Goal: Contribute content: Add original content to the website for others to see

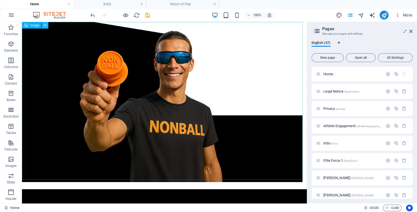
click at [46, 25] on icon at bounding box center [45, 26] width 3 height 6
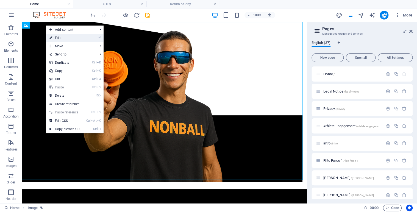
click at [60, 38] on link "⏎ Edit" at bounding box center [64, 38] width 37 height 8
select select "36"
select select
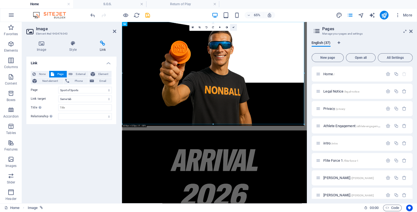
click at [234, 27] on icon at bounding box center [233, 27] width 2 height 2
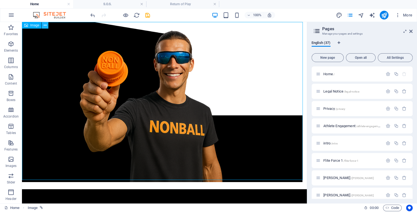
click at [46, 25] on icon at bounding box center [45, 26] width 3 height 6
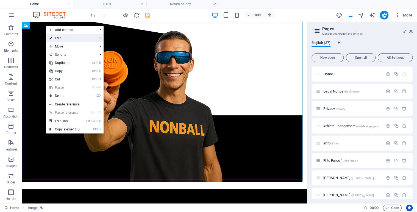
click at [62, 39] on link "⏎ Edit" at bounding box center [64, 38] width 37 height 8
select select "36"
select select
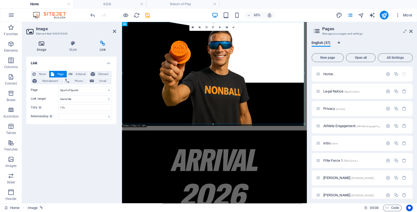
click at [42, 42] on icon at bounding box center [41, 43] width 30 height 5
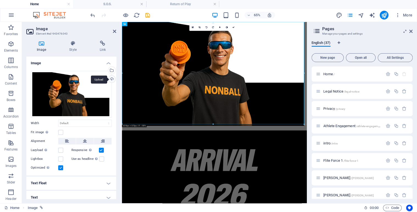
click at [110, 78] on div "Upload" at bounding box center [111, 80] width 8 height 8
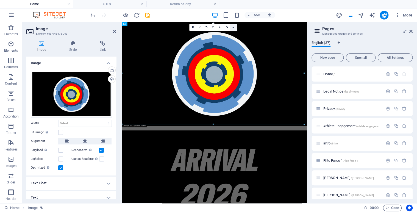
click at [234, 27] on icon at bounding box center [233, 27] width 2 height 2
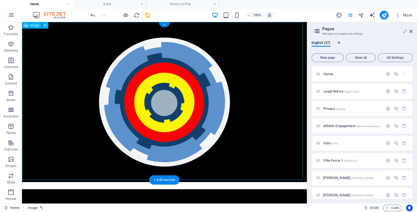
click at [265, 134] on figure at bounding box center [164, 102] width 285 height 160
drag, startPoint x: 304, startPoint y: 82, endPoint x: 72, endPoint y: 155, distance: 243.1
click at [72, 155] on figure at bounding box center [164, 102] width 285 height 160
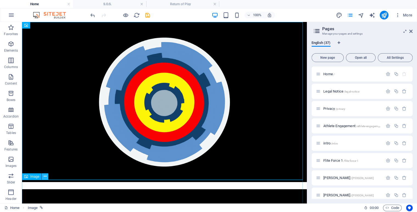
click at [45, 177] on icon at bounding box center [45, 177] width 3 height 6
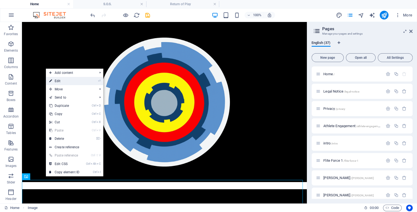
click at [68, 81] on link "⏎ Edit" at bounding box center [64, 81] width 37 height 8
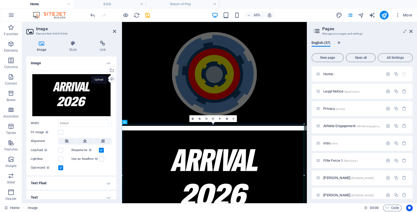
click at [112, 79] on div "Upload" at bounding box center [111, 80] width 8 height 8
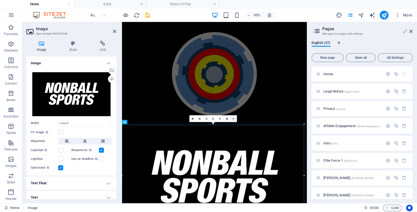
click at [234, 120] on icon at bounding box center [233, 119] width 2 height 2
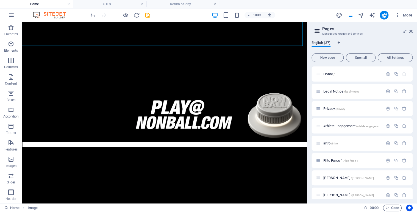
scroll to position [292, 0]
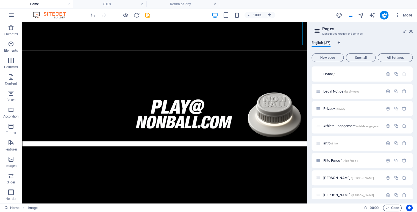
drag, startPoint x: 304, startPoint y: 71, endPoint x: 334, endPoint y: 221, distance: 152.8
click at [46, 43] on icon at bounding box center [45, 42] width 3 height 6
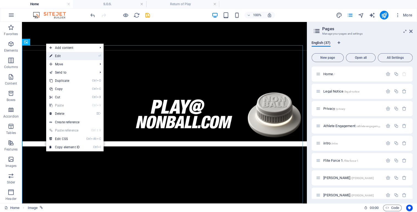
click at [65, 57] on link "⏎ Edit" at bounding box center [64, 56] width 37 height 8
select select "35"
select select
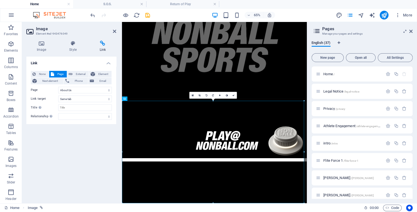
scroll to position [194, 0]
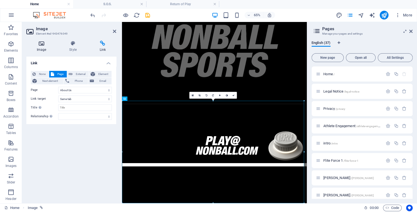
click at [43, 46] on icon at bounding box center [41, 43] width 30 height 5
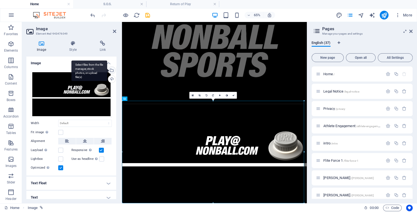
click at [107, 71] on div "Select files from the file manager, stock photos, or upload file(s)" at bounding box center [89, 70] width 36 height 21
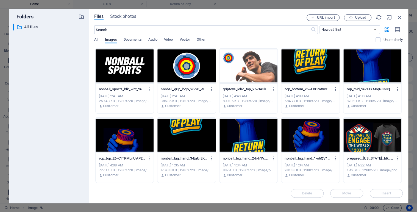
drag, startPoint x: 401, startPoint y: 62, endPoint x: 409, endPoint y: 150, distance: 88.6
click at [409, 150] on div "Folders ​ All files All files Files Stock photos URL import Upload ​ Newest fir…" at bounding box center [208, 106] width 417 height 212
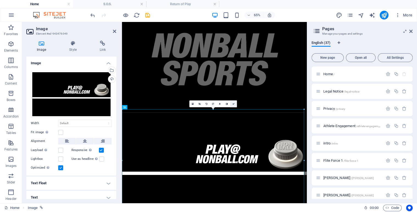
click at [233, 104] on icon at bounding box center [233, 104] width 2 height 2
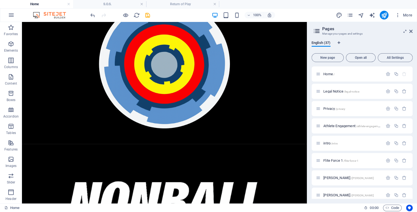
scroll to position [0, 0]
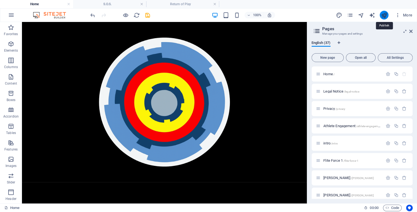
click at [384, 15] on icon "publish" at bounding box center [384, 15] width 6 height 6
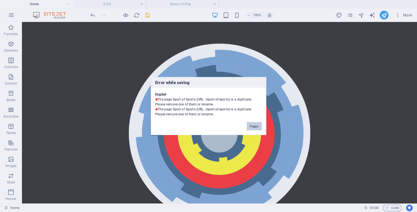
drag, startPoint x: 304, startPoint y: 62, endPoint x: 253, endPoint y: 126, distance: 81.2
click at [253, 126] on div "Error while saving English The page Sport of Sports (URL: /sport-of-sports) is …" at bounding box center [208, 106] width 417 height 212
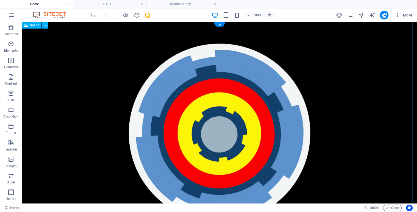
click at [253, 126] on figure at bounding box center [219, 133] width 395 height 222
click at [350, 16] on icon "pages" at bounding box center [350, 15] width 6 height 6
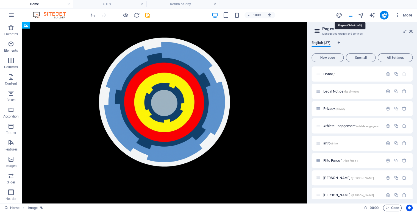
scroll to position [586, 0]
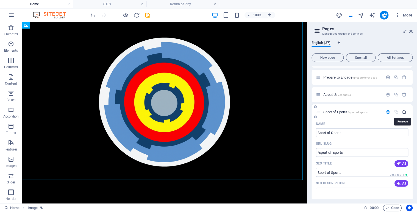
click at [404, 111] on icon "button" at bounding box center [404, 112] width 5 height 5
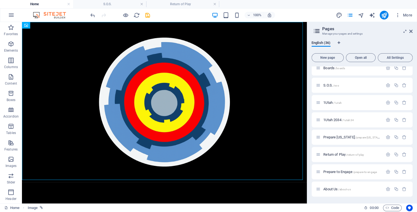
scroll to position [491, 0]
click at [327, 86] on span "S.O.S. /sos" at bounding box center [331, 86] width 15 height 4
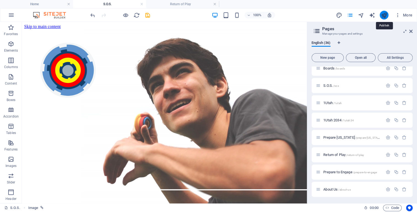
click at [384, 12] on icon "publish" at bounding box center [384, 15] width 6 height 6
